Goal: Task Accomplishment & Management: Complete application form

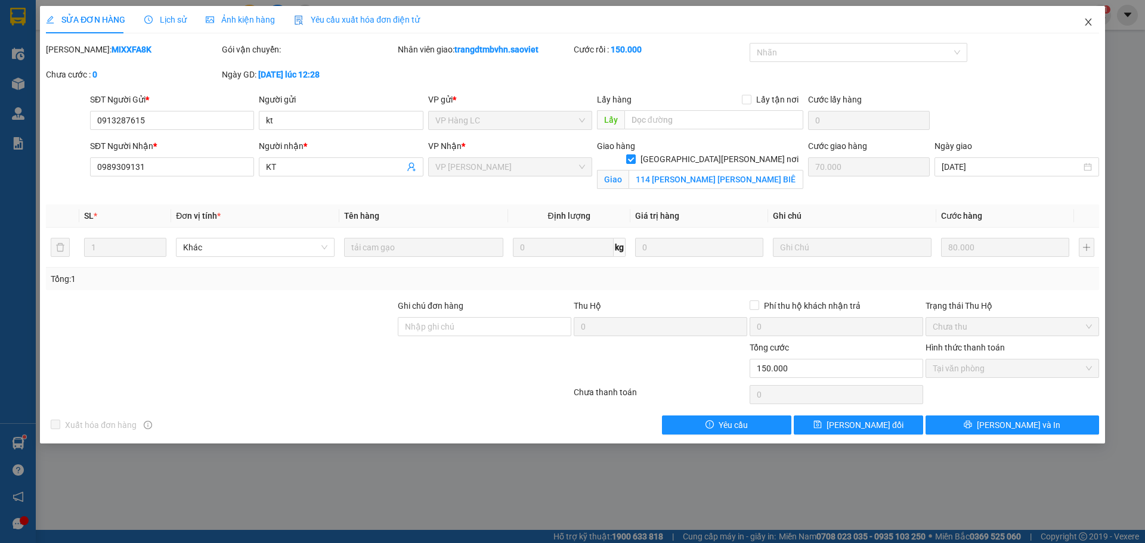
click at [1087, 24] on icon "close" at bounding box center [1088, 21] width 7 height 7
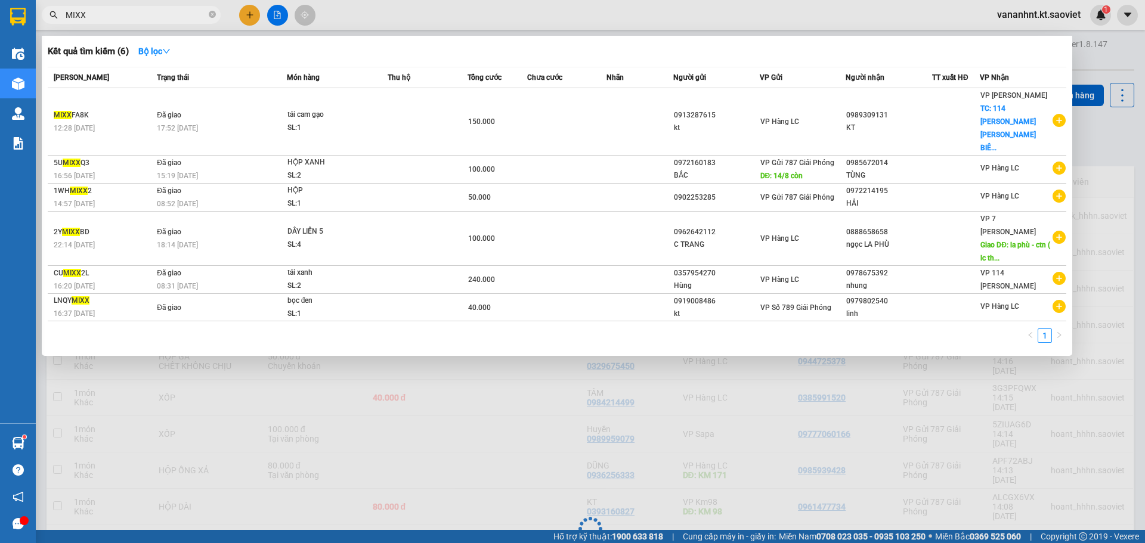
click at [115, 12] on input "MIXX" at bounding box center [136, 14] width 141 height 13
click at [113, 13] on input "MIXX" at bounding box center [136, 14] width 141 height 13
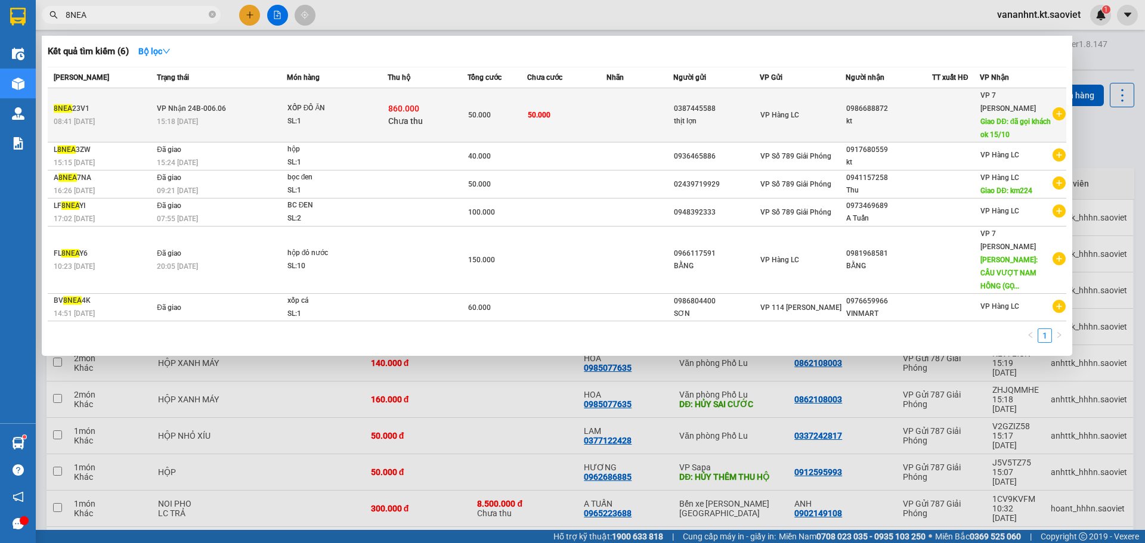
type input "8NEA"
click at [327, 106] on div "XỐP ĐÔ ĂN" at bounding box center [331, 108] width 89 height 13
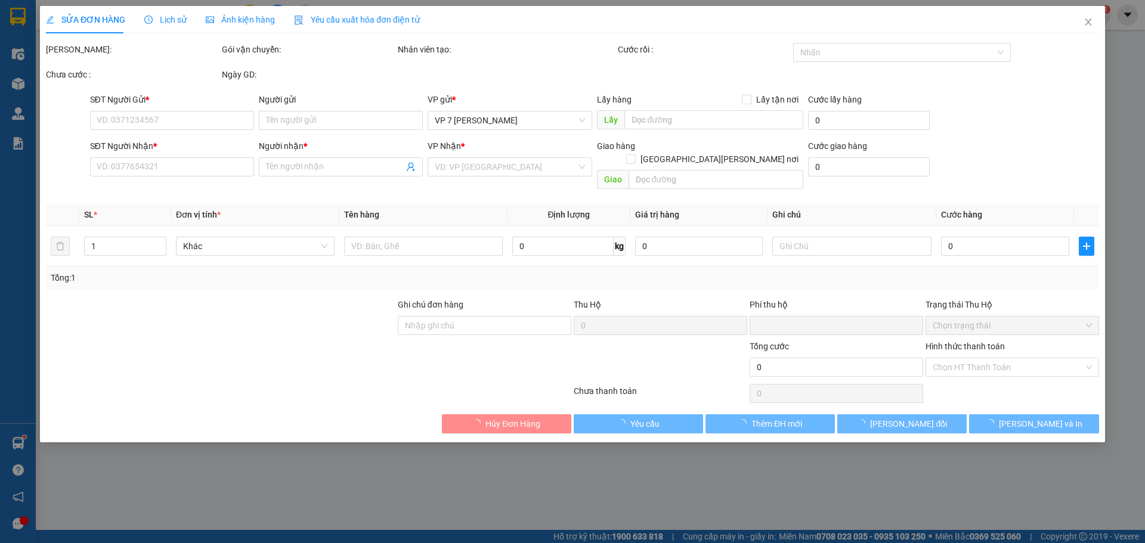
type input "0387445588"
type input "thịt lợn"
type input "0986688872"
type input "kt"
type input "đã gọi khách ok 15/10"
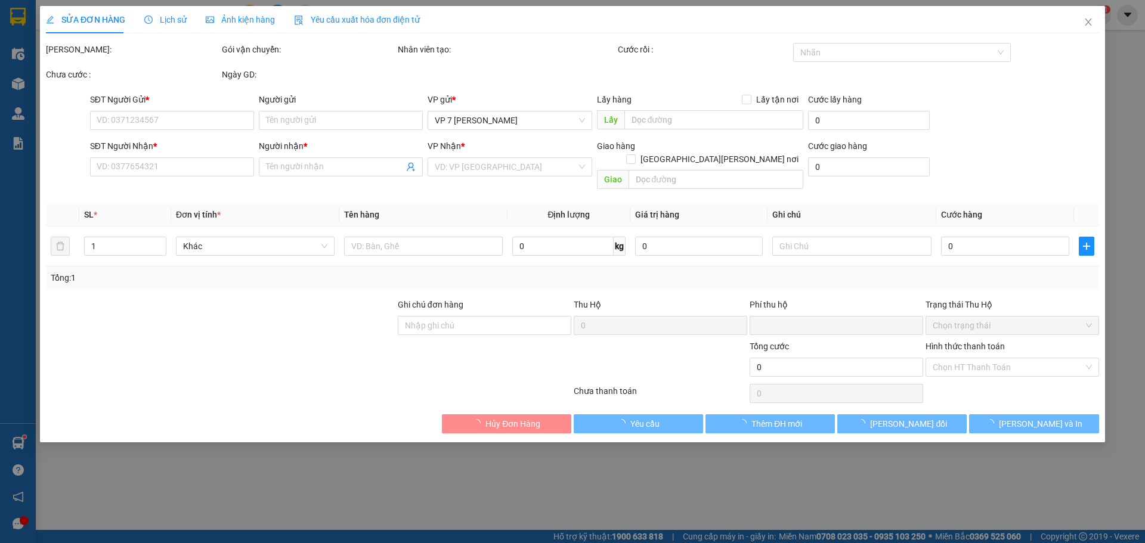
type input "50.000"
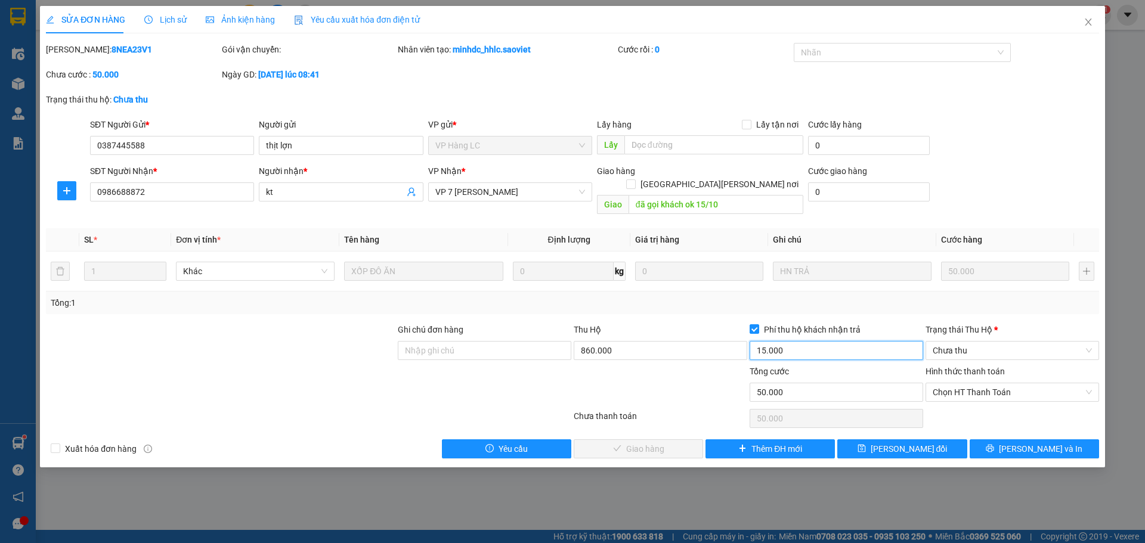
click at [780, 341] on input "15.000" at bounding box center [837, 350] width 174 height 19
type input "0"
click at [682, 341] on input "860.000" at bounding box center [661, 350] width 174 height 19
type input "0"
click at [890, 443] on span "[PERSON_NAME] đổi" at bounding box center [909, 449] width 77 height 13
